Goal: Check status: Check status

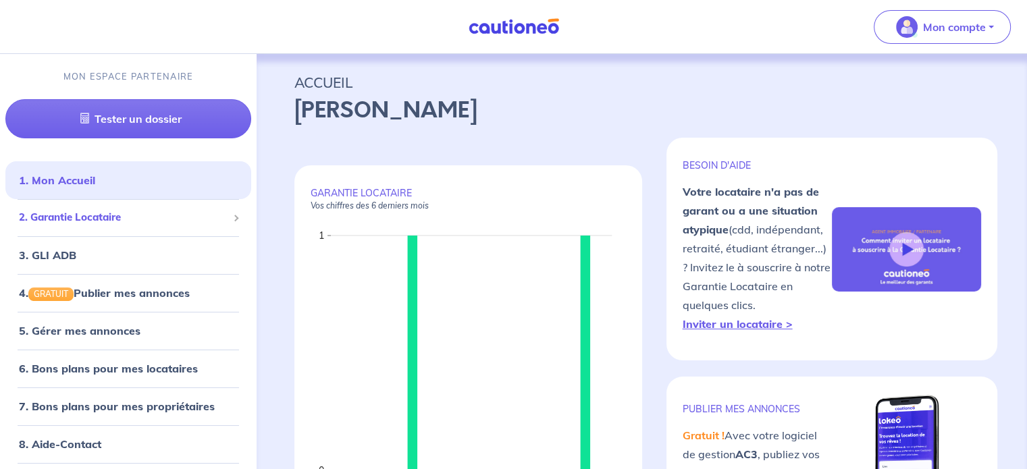
click at [159, 219] on span "2. Garantie Locataire" at bounding box center [123, 218] width 209 height 16
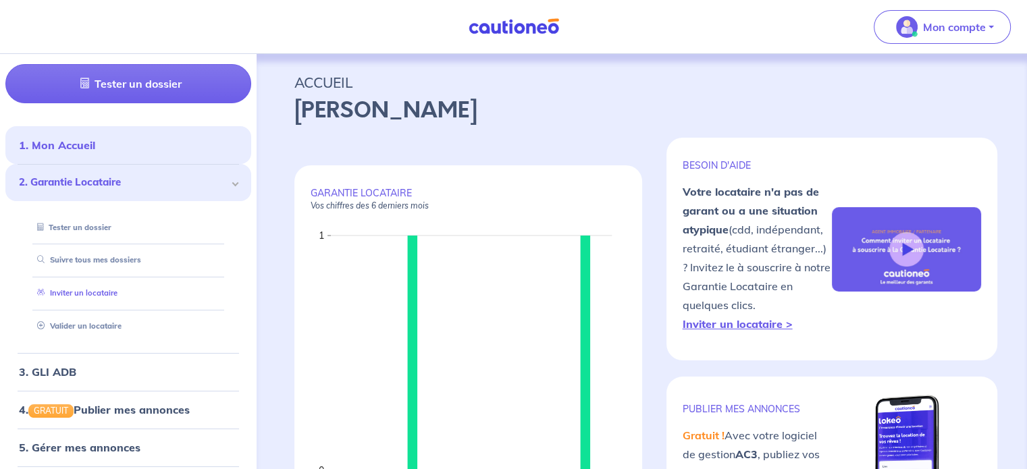
scroll to position [68, 0]
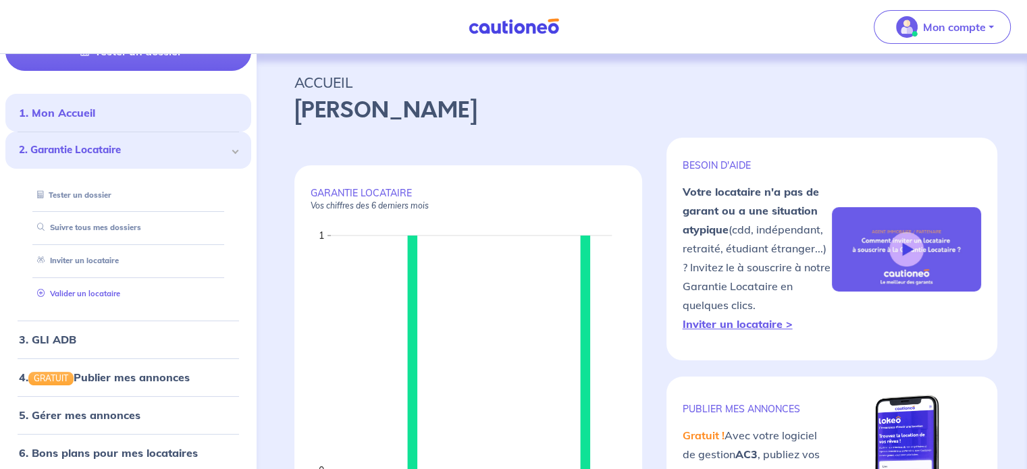
click at [74, 289] on link "Valider un locataire" at bounding box center [76, 293] width 88 height 9
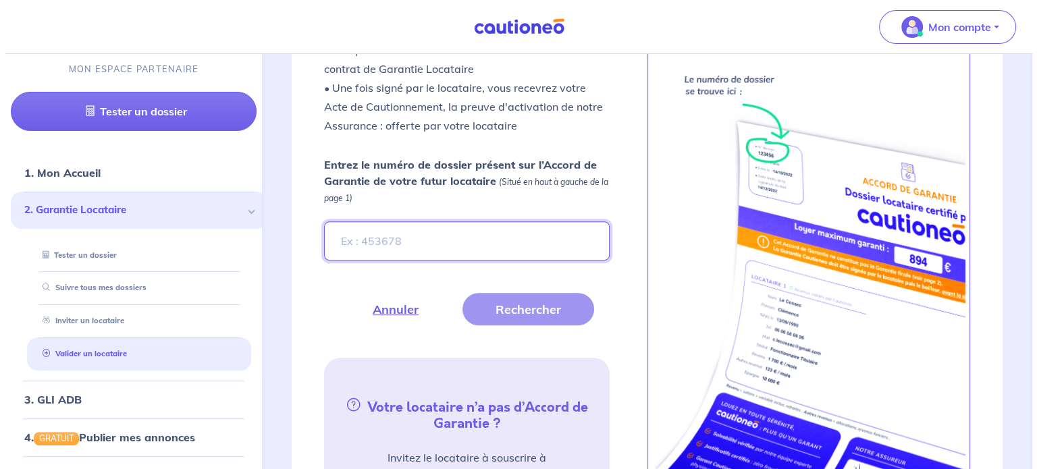
scroll to position [482, 0]
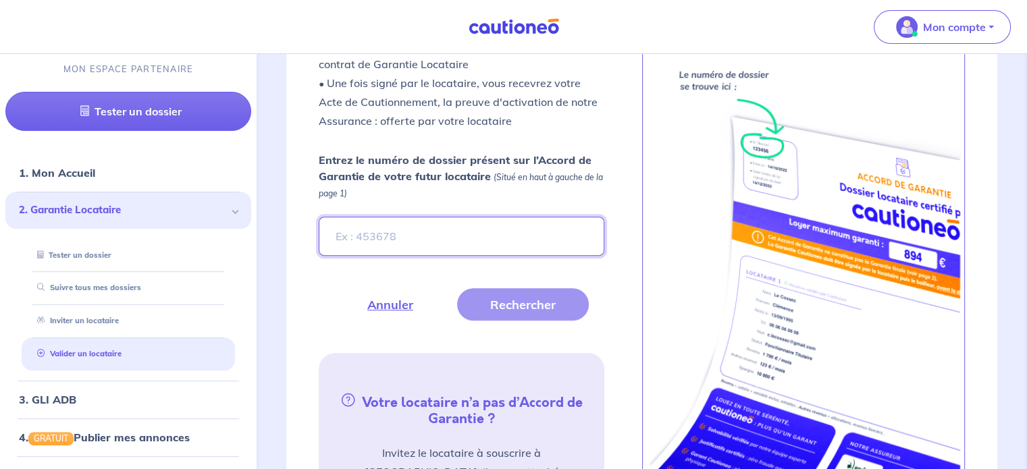
click at [390, 229] on input "Entrez le numéro de dossier présent sur l’Accord de Garantie de votre futur loc…" at bounding box center [461, 236] width 285 height 39
paste input "6a243a8b-491b-4fb1-bb2c-0e9dcebe3797"
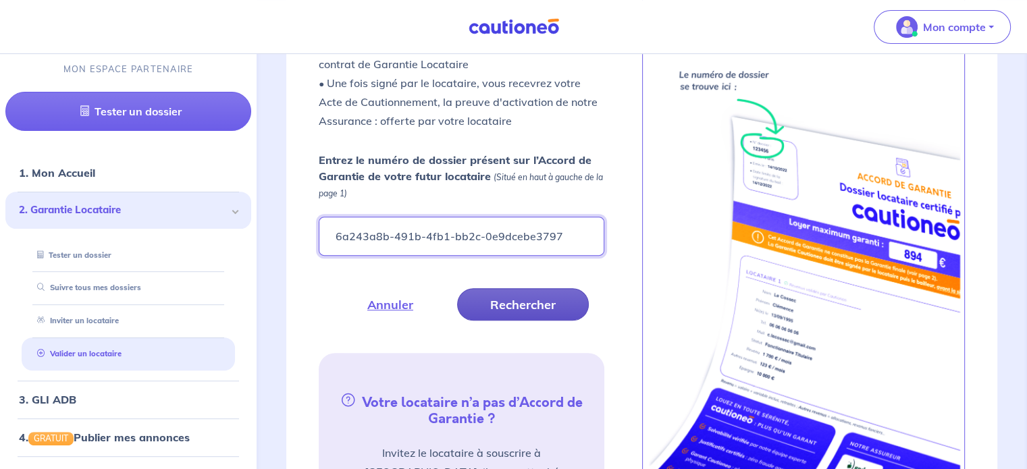
type input "6a243a8b-491b-4fb1-bb2c-0e9dcebe3797"
click at [497, 300] on button "Rechercher" at bounding box center [523, 304] width 132 height 32
